Goal: Task Accomplishment & Management: Use online tool/utility

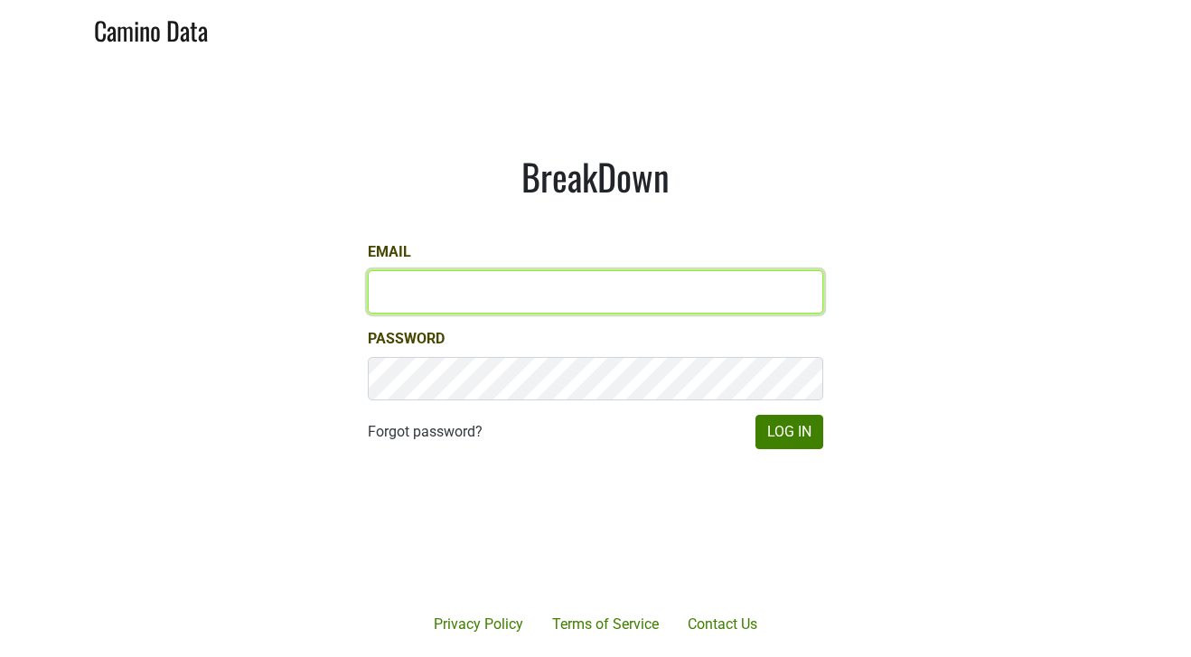
type input "[PERSON_NAME][EMAIL_ADDRESS][DOMAIN_NAME]"
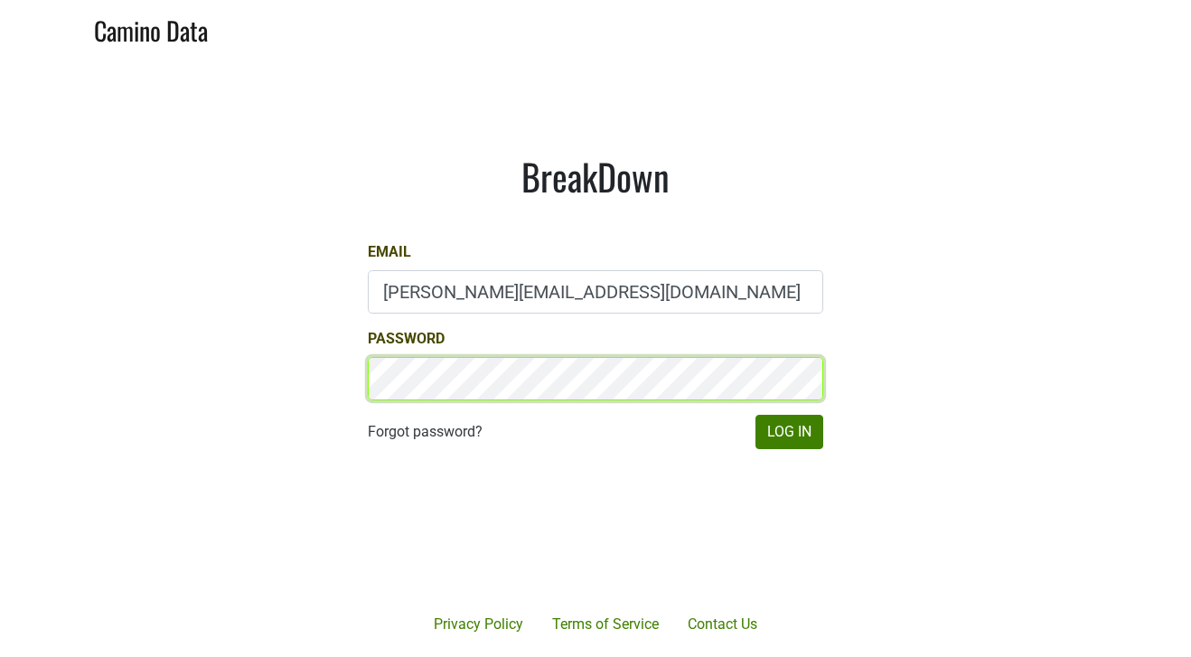
click at [789, 432] on button "Log In" at bounding box center [789, 432] width 68 height 34
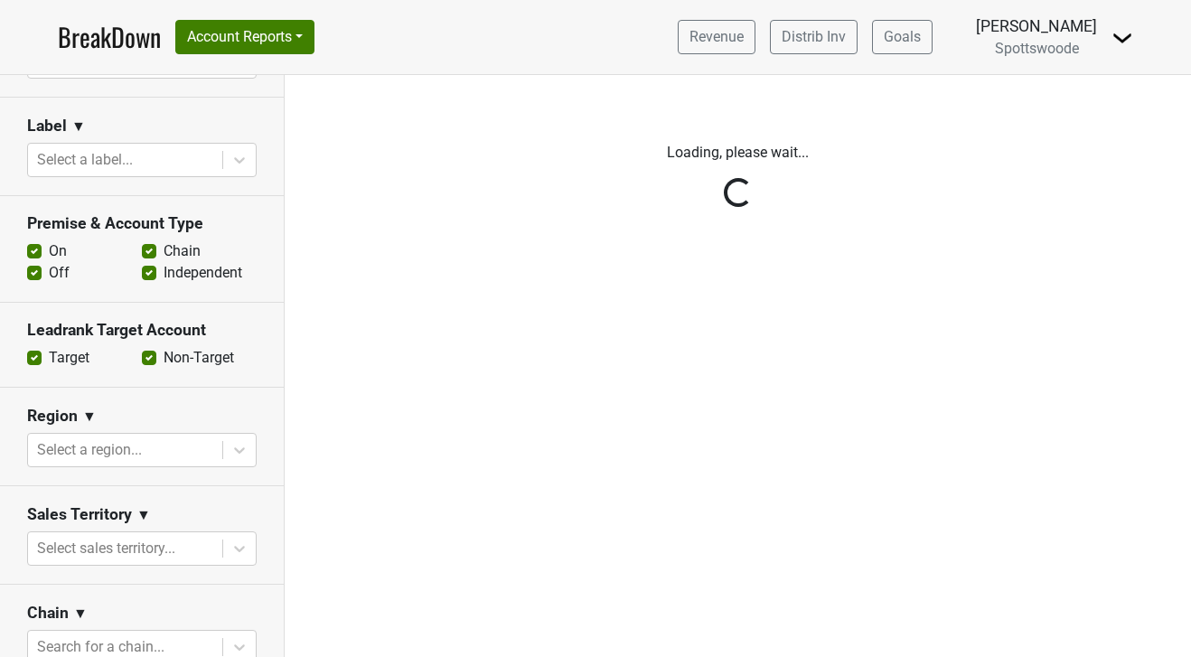
scroll to position [345, 0]
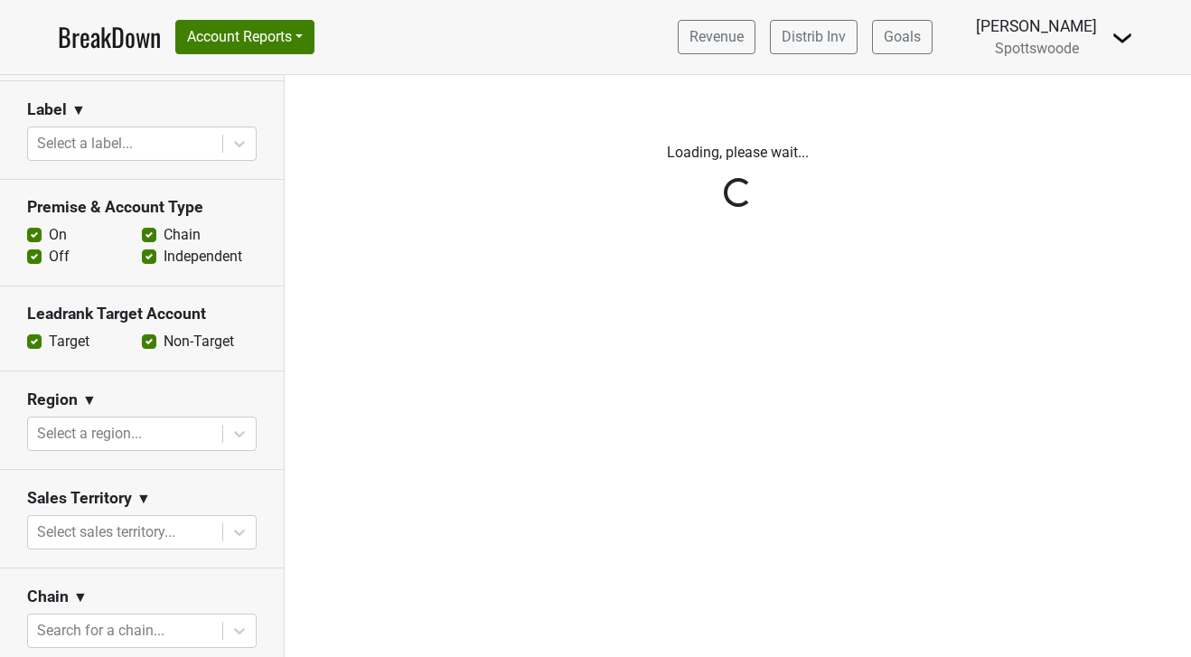
click at [233, 432] on div "Reset filters Time Period YTD LTM 1H 2024 L6M 2H 2023 L3M Jul '25 2022 L2M Aug …" at bounding box center [142, 366] width 285 height 582
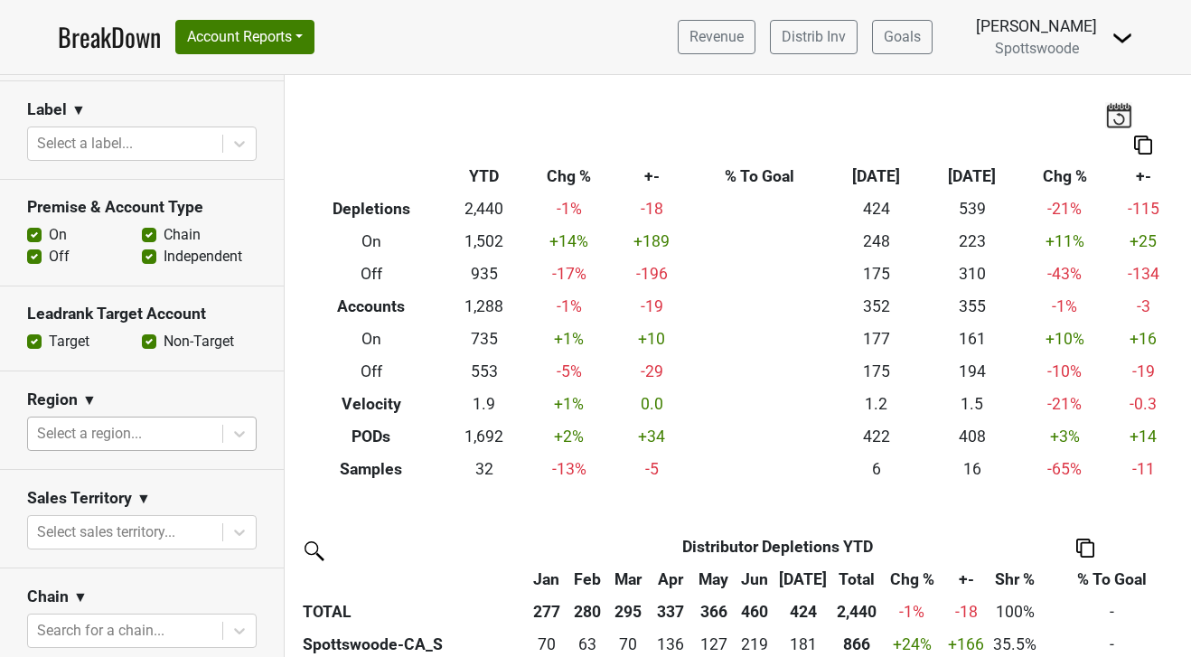
click at [199, 434] on div at bounding box center [125, 433] width 176 height 25
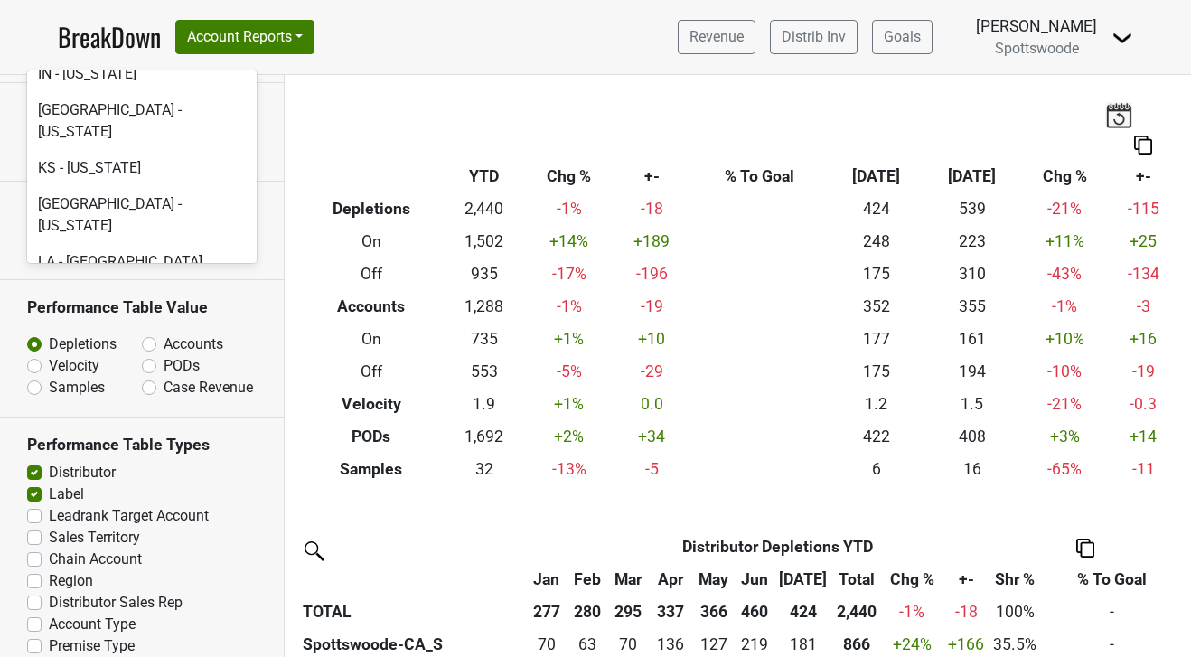
scroll to position [2448, 0]
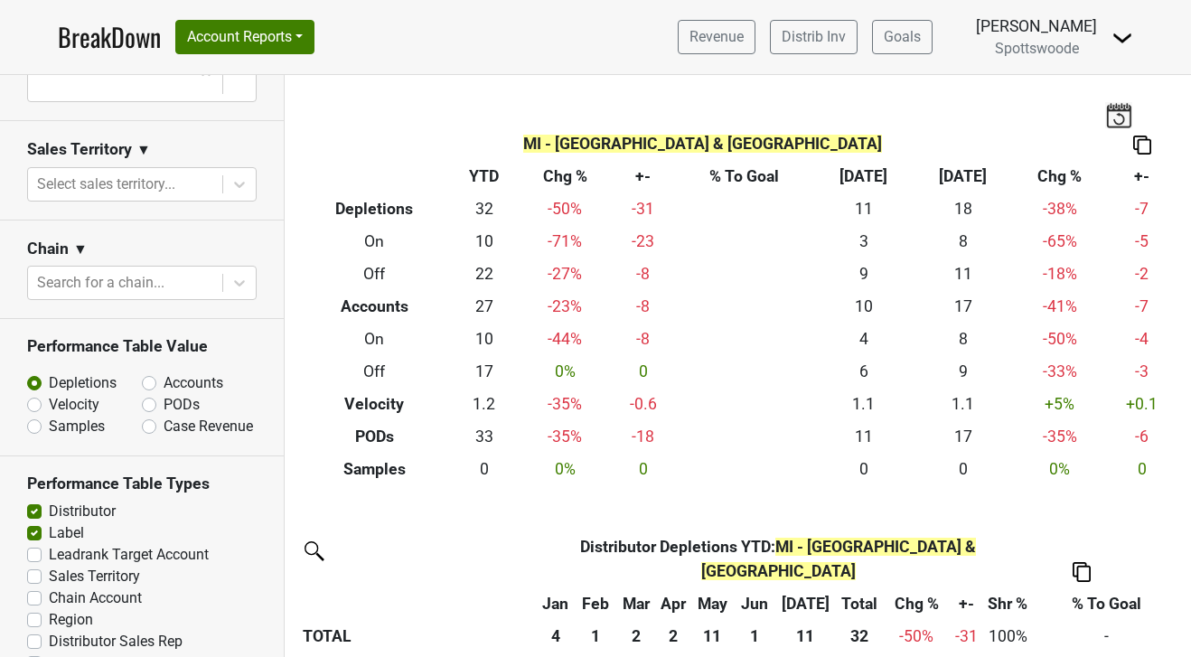
click at [163, 382] on label "Accounts" at bounding box center [193, 383] width 60 height 22
click at [149, 382] on input "Accounts" at bounding box center [196, 381] width 109 height 18
radio input "true"
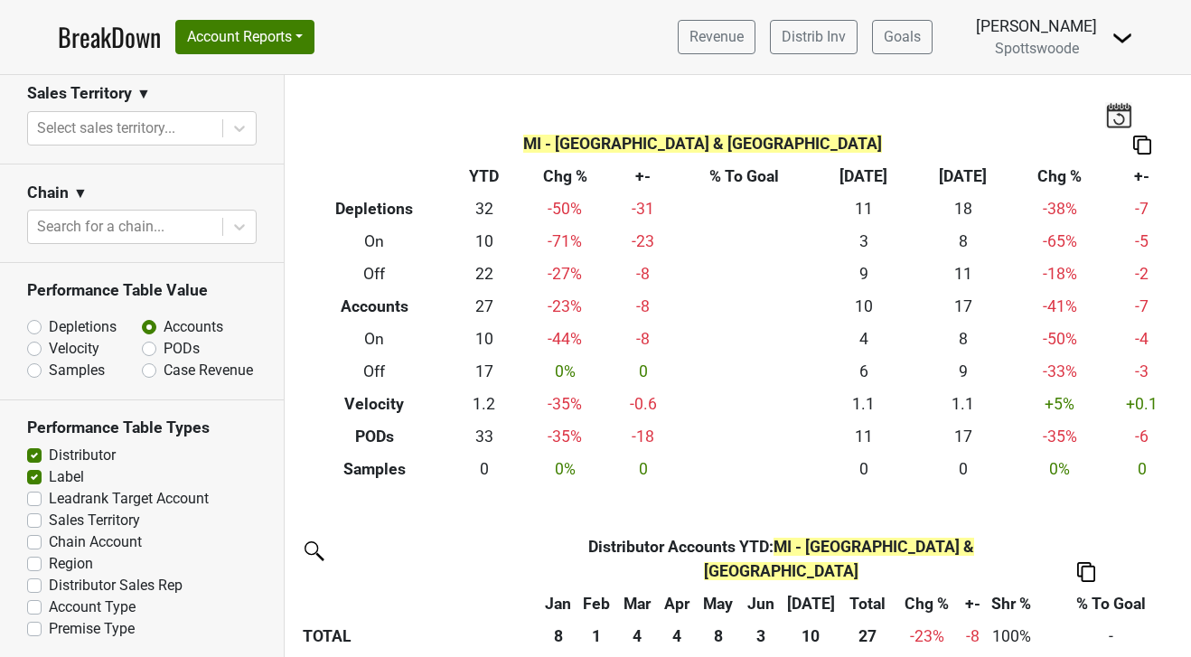
scroll to position [0, 0]
click at [1119, 116] on img at bounding box center [1118, 114] width 27 height 25
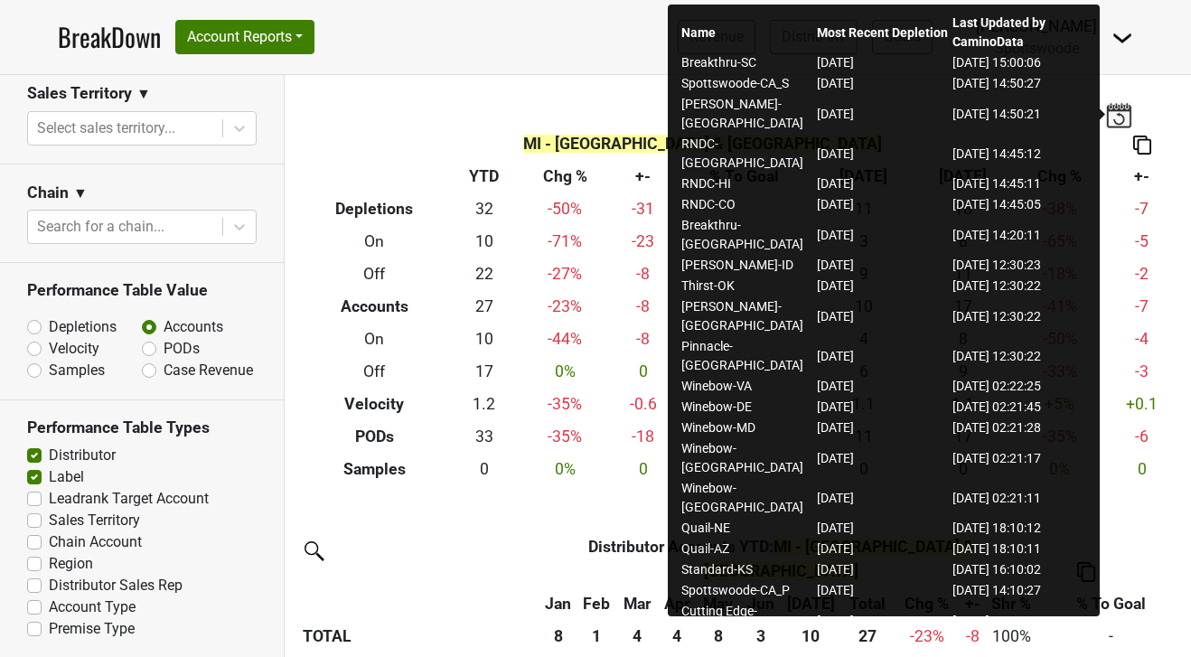
click at [615, 33] on nav "BreakDown Account Reports SuperRanker Map Award Progress Chain Compliance CRM N…" at bounding box center [595, 37] width 1104 height 74
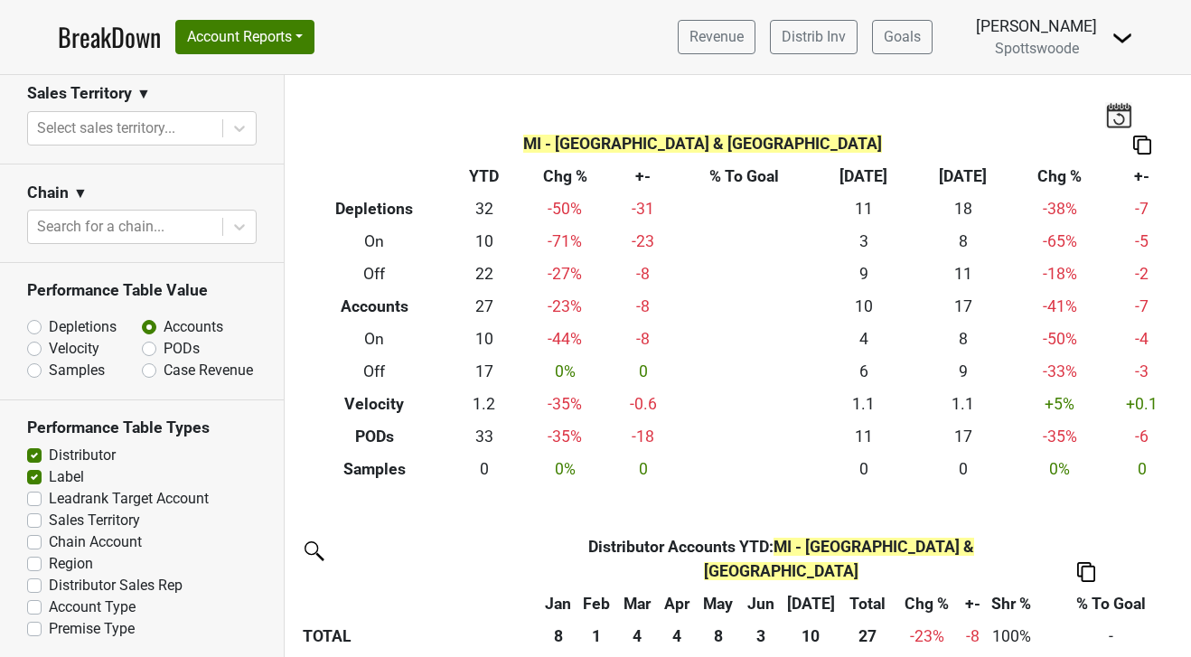
click at [1146, 145] on img at bounding box center [1142, 144] width 18 height 19
click at [1137, 88] on div "Copy as Image" at bounding box center [1133, 86] width 90 height 26
click at [49, 323] on label "Depletions" at bounding box center [83, 327] width 68 height 22
click at [33, 323] on input "Depletions" at bounding box center [81, 325] width 109 height 18
radio input "true"
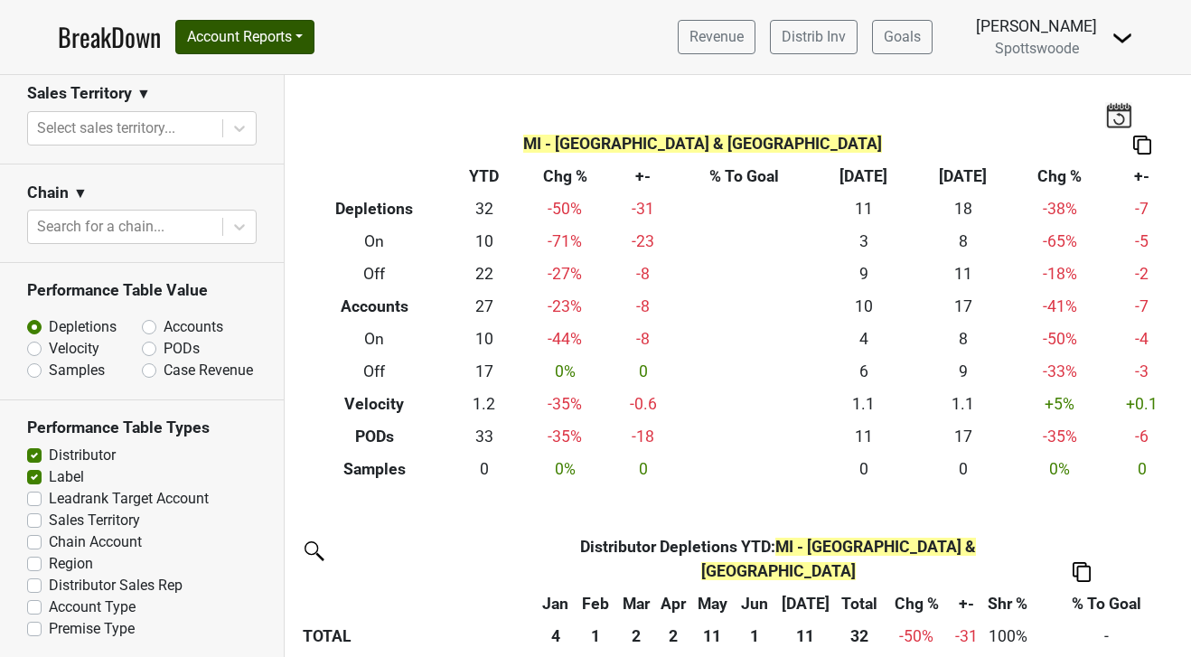
click at [297, 32] on button "Account Reports" at bounding box center [244, 37] width 139 height 34
click at [465, 44] on nav "BreakDown Account Reports SuperRanker Map Award Progress Chain Compliance CRM N…" at bounding box center [595, 37] width 1104 height 74
click at [306, 36] on button "Account Reports" at bounding box center [244, 37] width 139 height 34
click at [141, 92] on span "▼" at bounding box center [143, 94] width 14 height 22
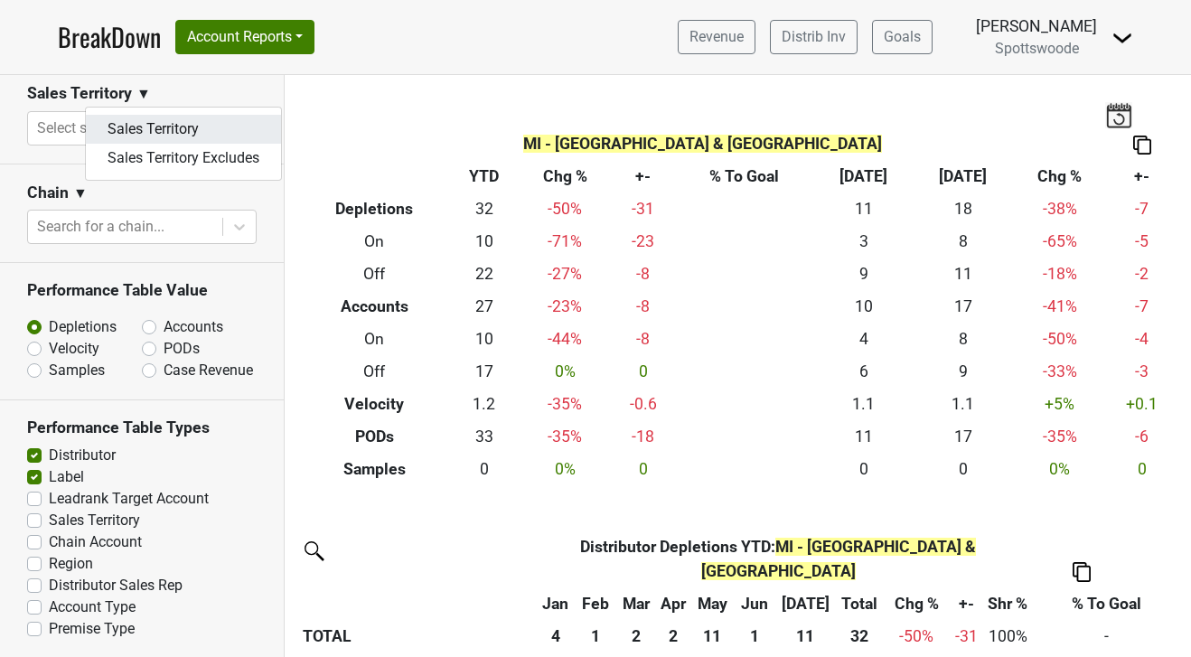
click at [138, 123] on link "Sales Territory" at bounding box center [183, 129] width 195 height 29
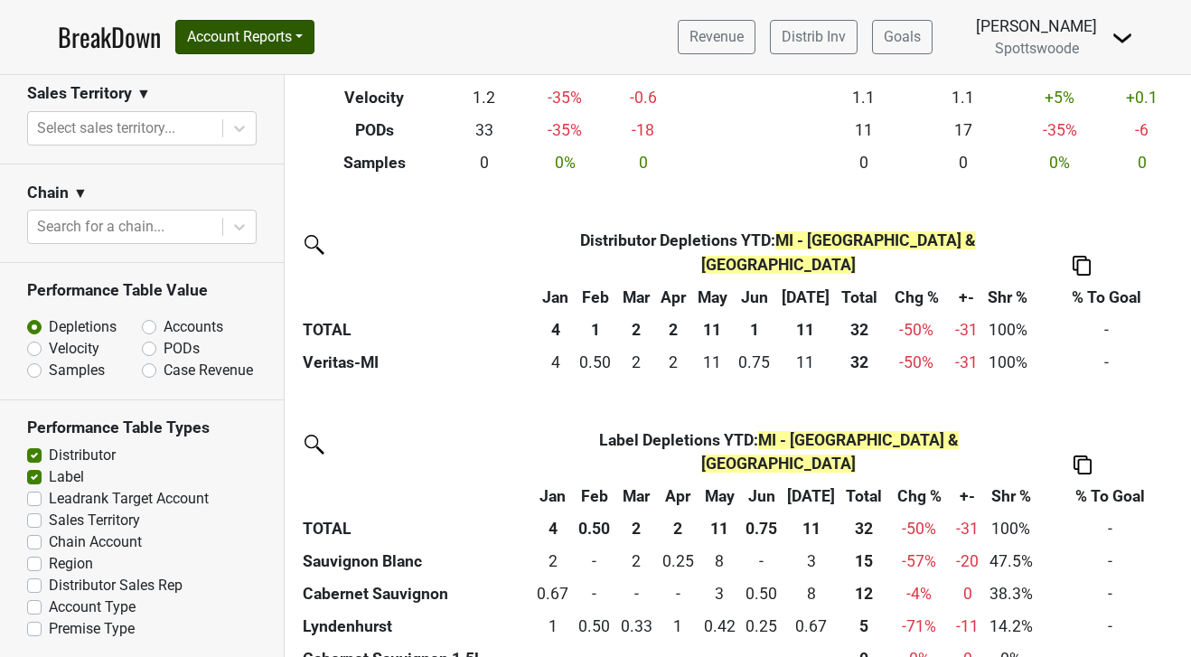
click at [311, 31] on button "Account Reports" at bounding box center [244, 37] width 139 height 34
click at [142, 94] on span "▼" at bounding box center [143, 94] width 14 height 22
click at [278, 30] on button "Account Reports" at bounding box center [244, 37] width 139 height 34
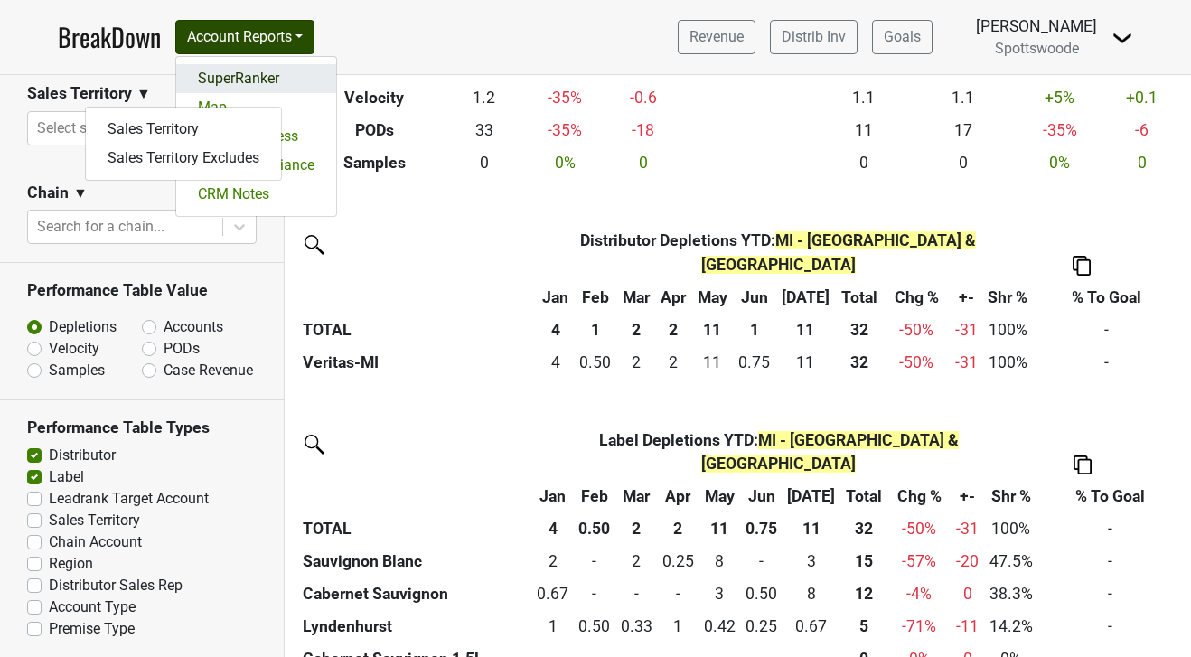
click at [250, 82] on link "SuperRanker" at bounding box center [256, 78] width 160 height 29
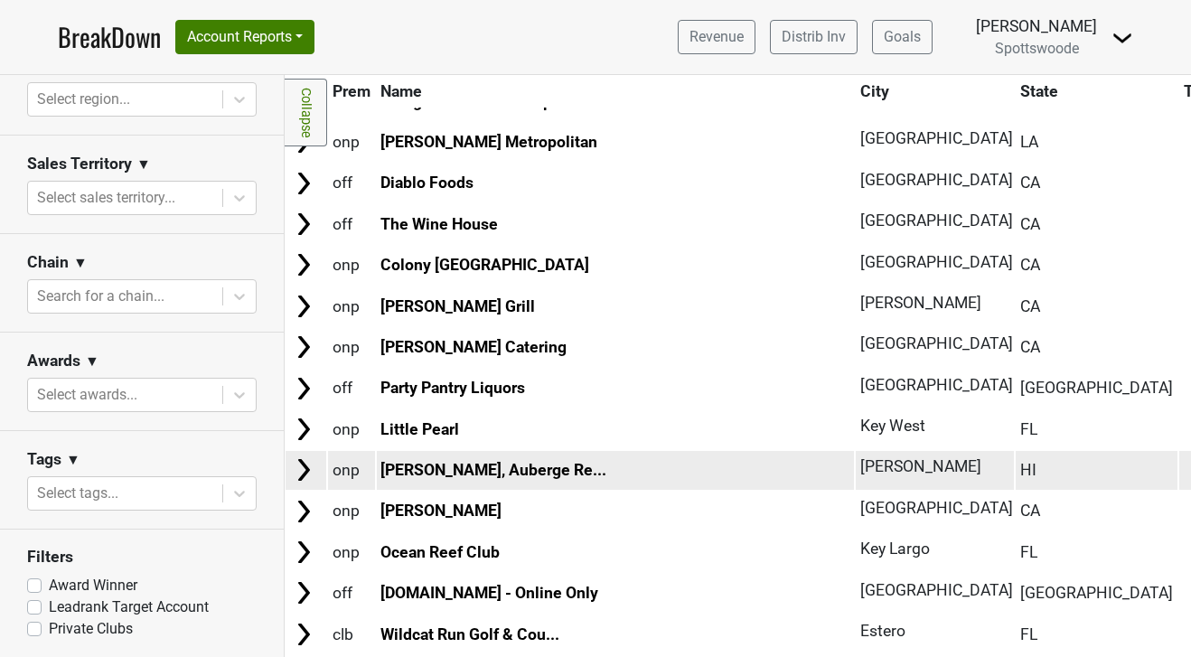
scroll to position [2018, 1]
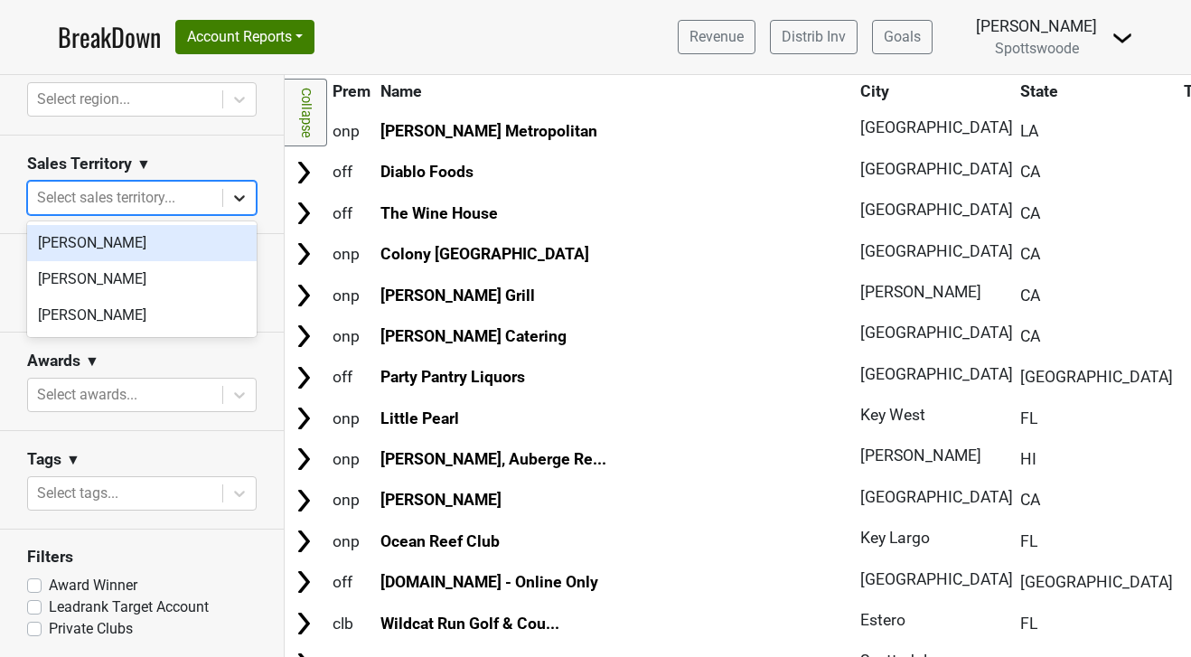
click at [235, 195] on icon at bounding box center [239, 198] width 11 height 6
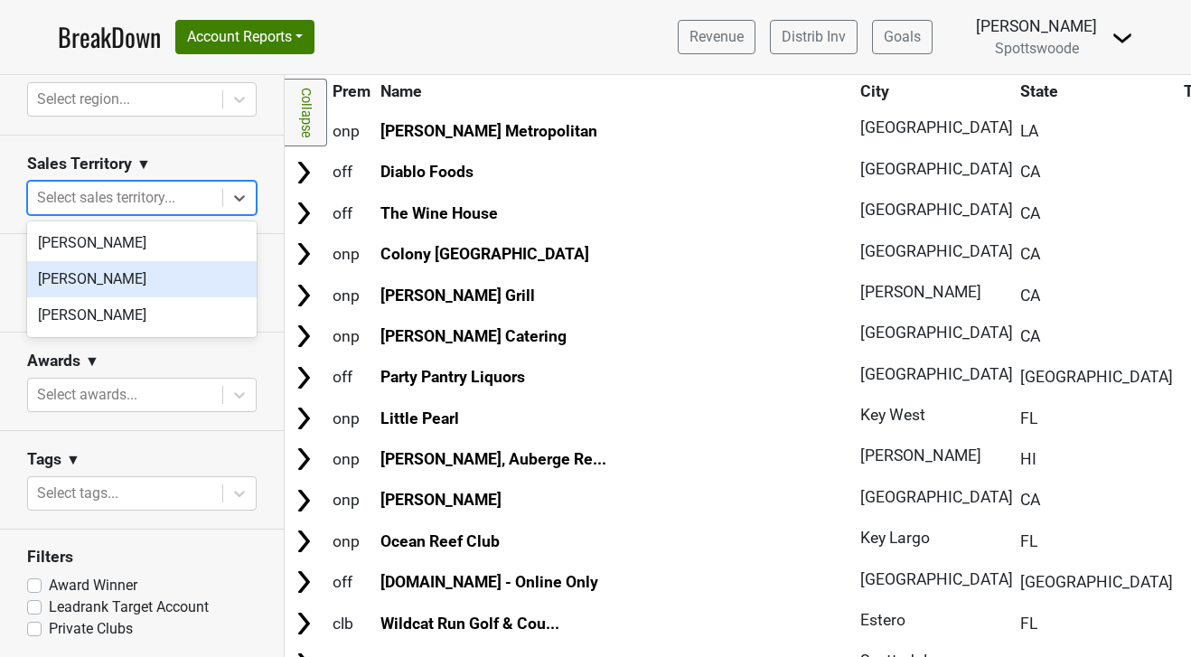
click at [157, 274] on div "[PERSON_NAME]" at bounding box center [141, 279] width 229 height 36
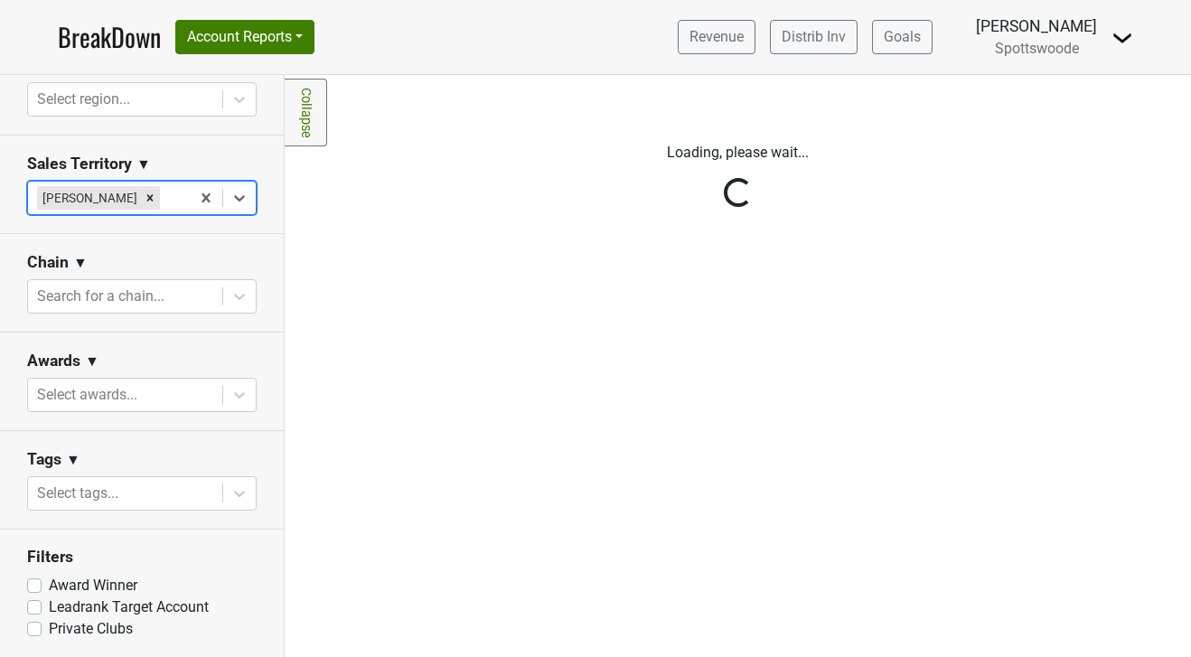
scroll to position [0, 0]
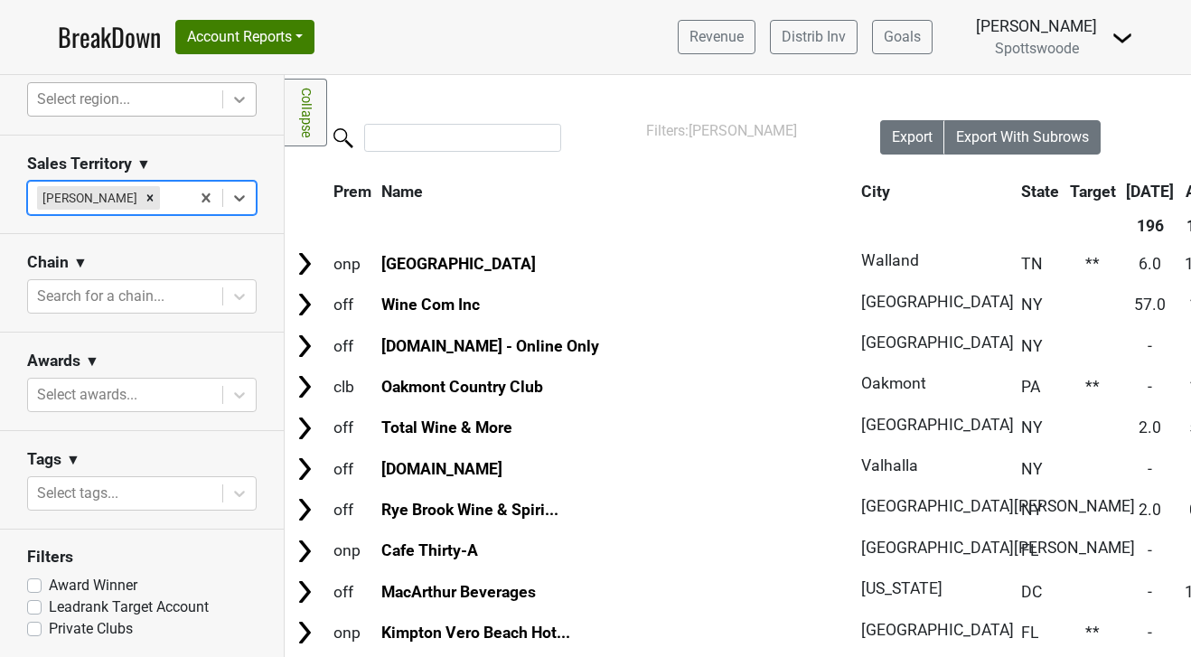
click at [240, 108] on icon at bounding box center [239, 99] width 18 height 18
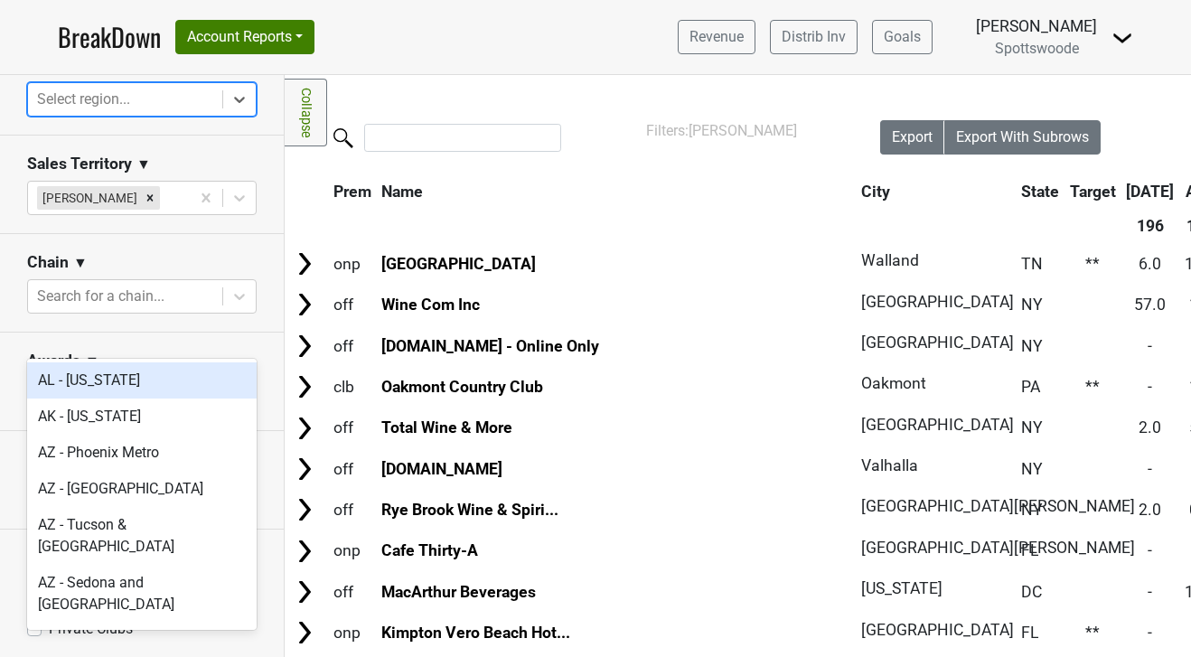
scroll to position [420, 0]
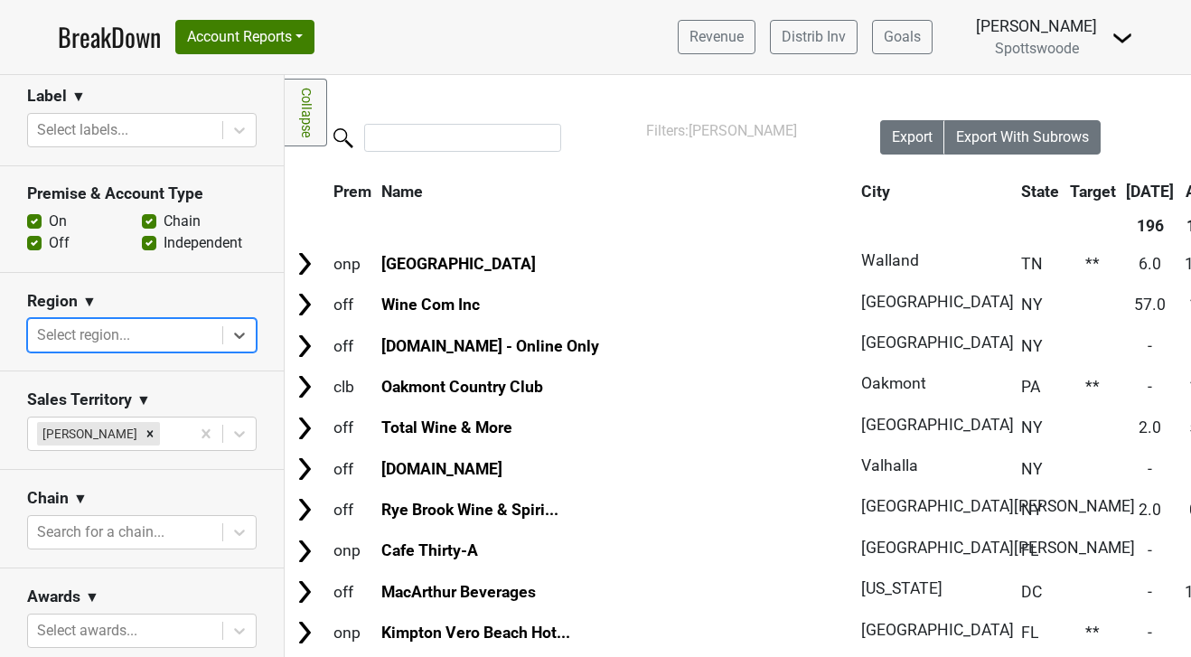
click at [188, 340] on div at bounding box center [125, 334] width 176 height 25
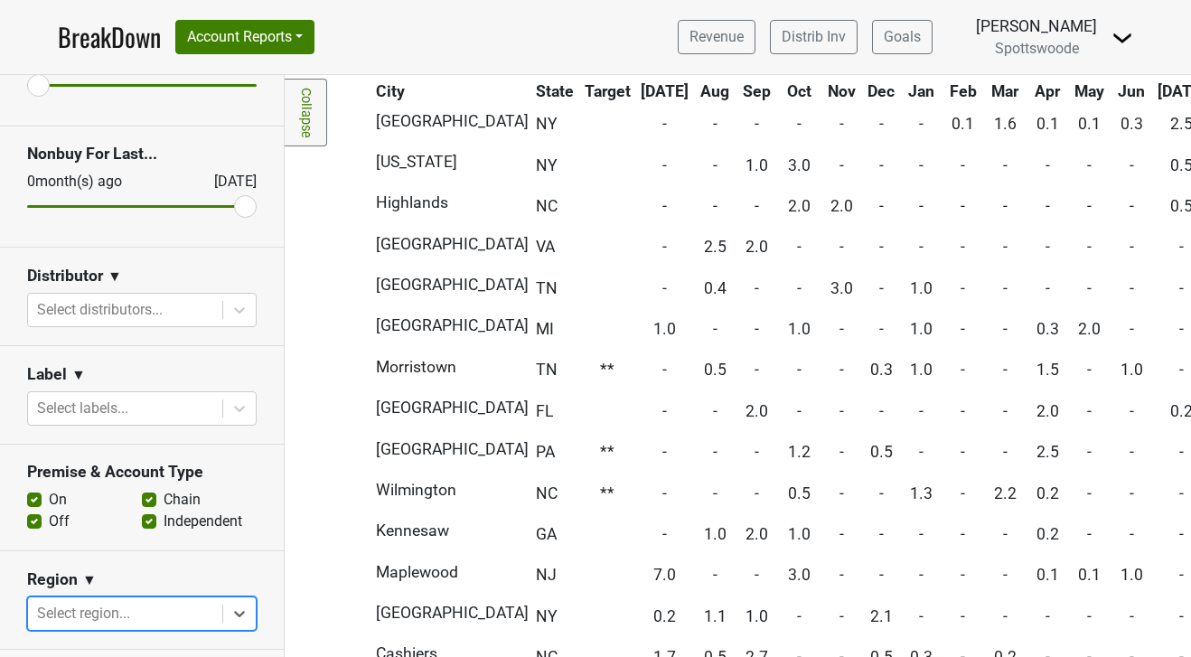
scroll to position [135, 0]
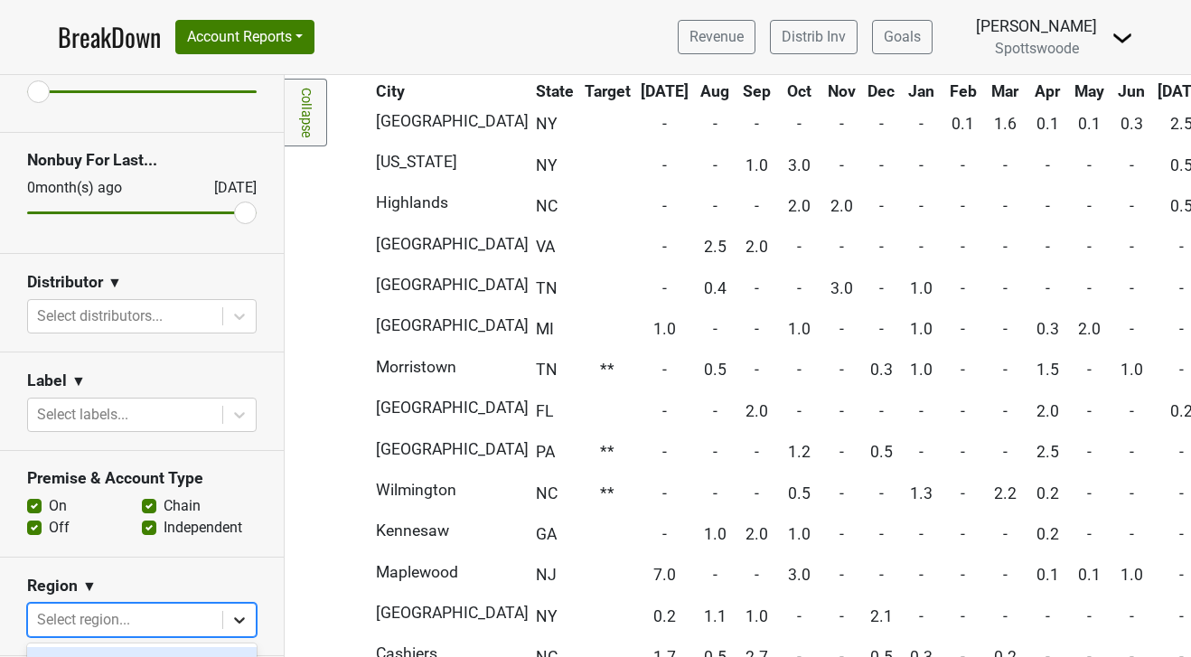
click at [237, 618] on body "BreakDown Account Reports SuperRanker Map Award Progress Chain Compliance CRM N…" at bounding box center [595, 328] width 1191 height 657
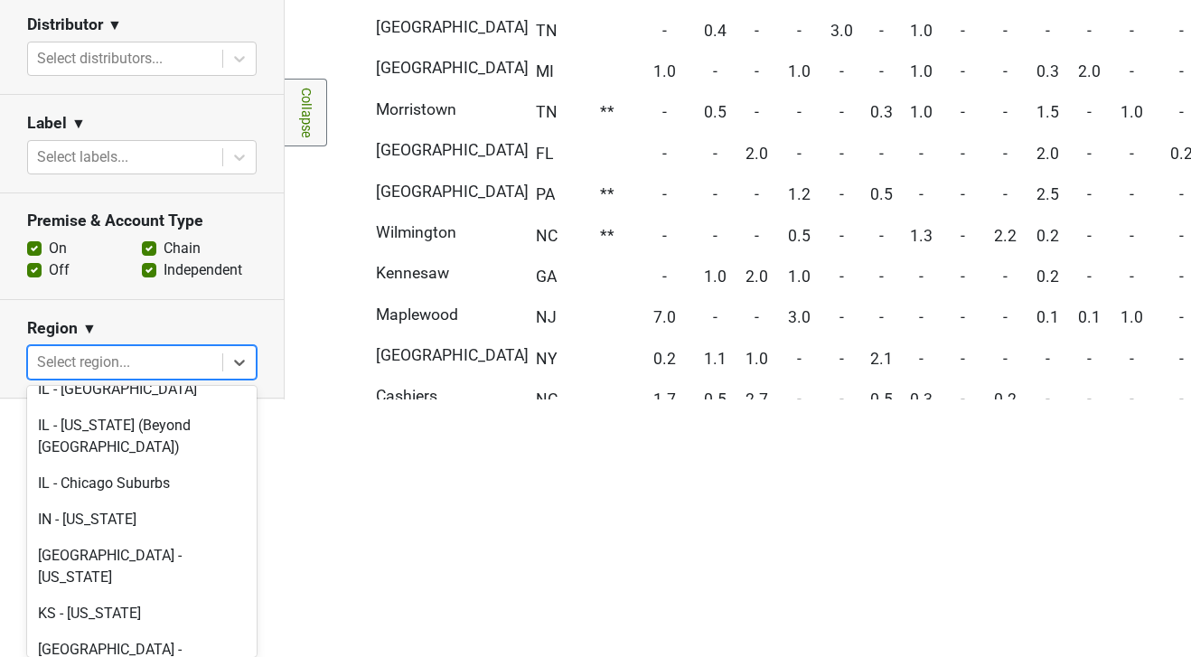
scroll to position [2324, 0]
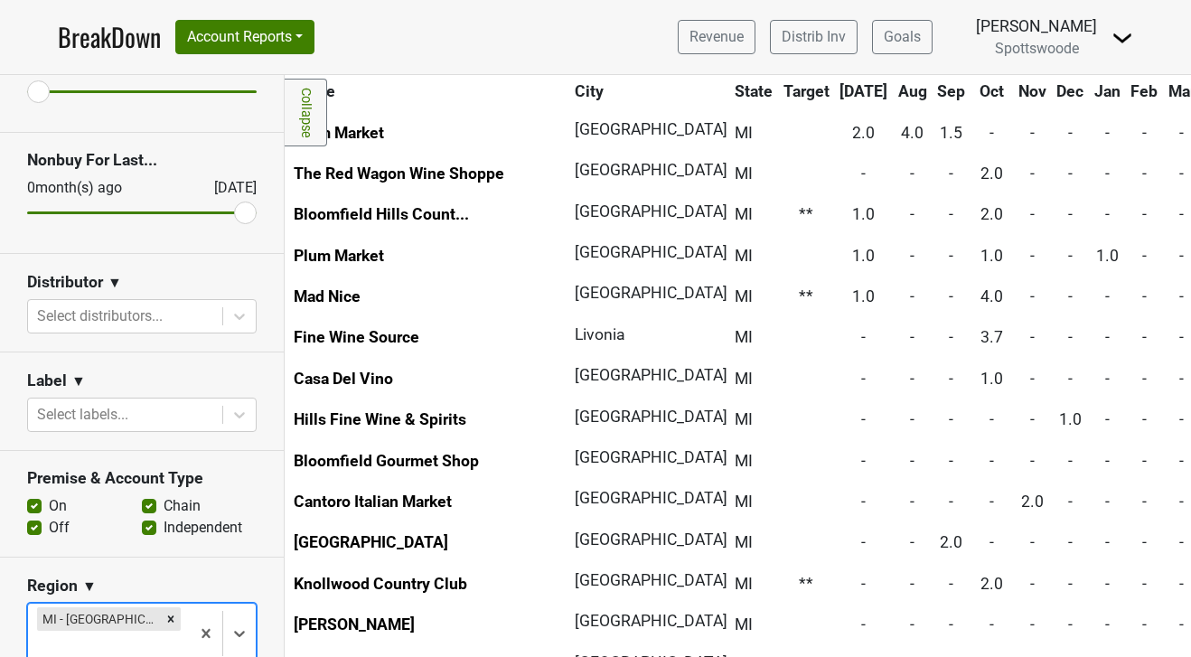
scroll to position [212, 88]
click at [308, 35] on button "Account Reports" at bounding box center [244, 37] width 139 height 34
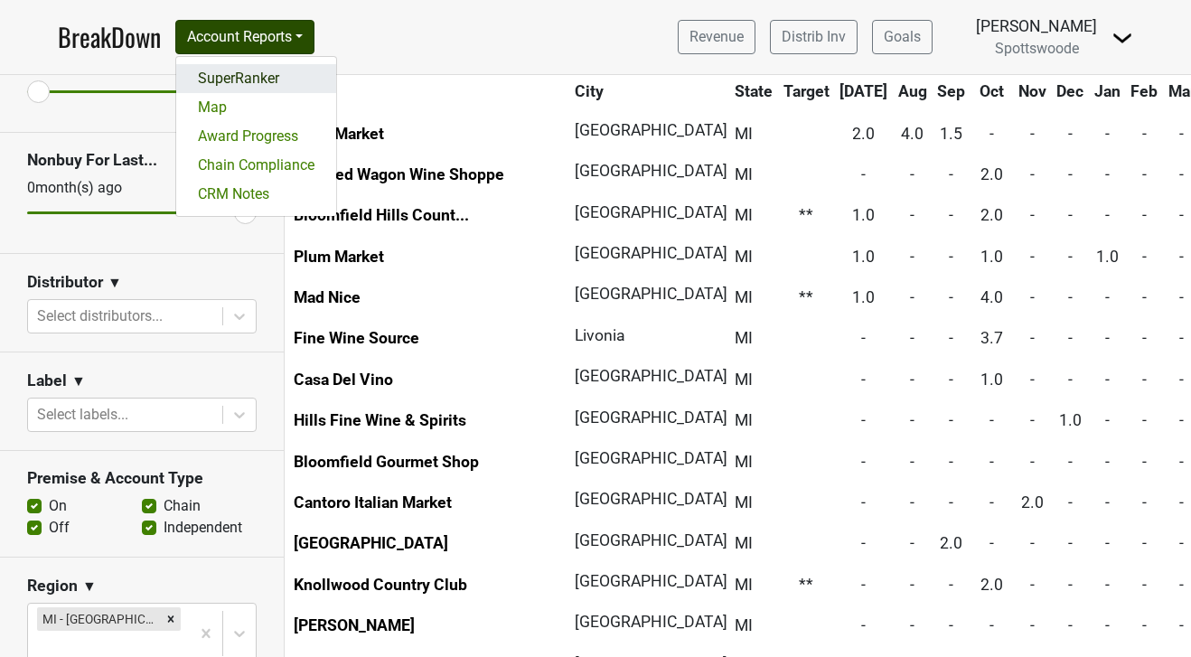
click at [233, 79] on link "SuperRanker" at bounding box center [256, 78] width 160 height 29
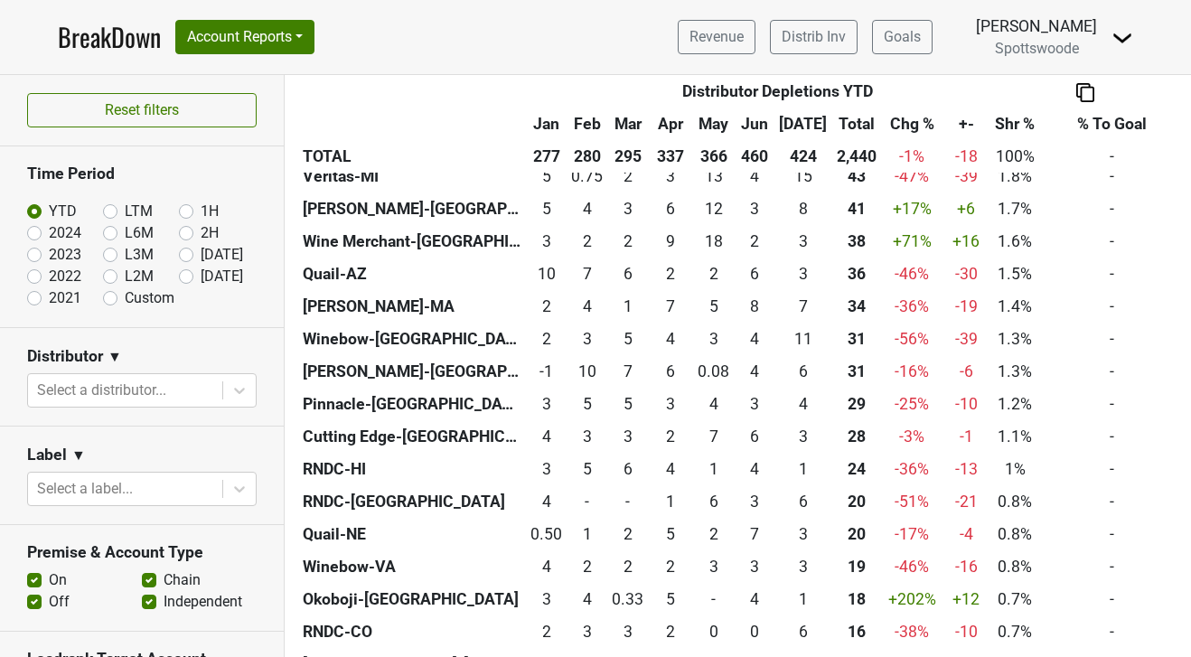
scroll to position [859, 0]
